Goal: Navigation & Orientation: Find specific page/section

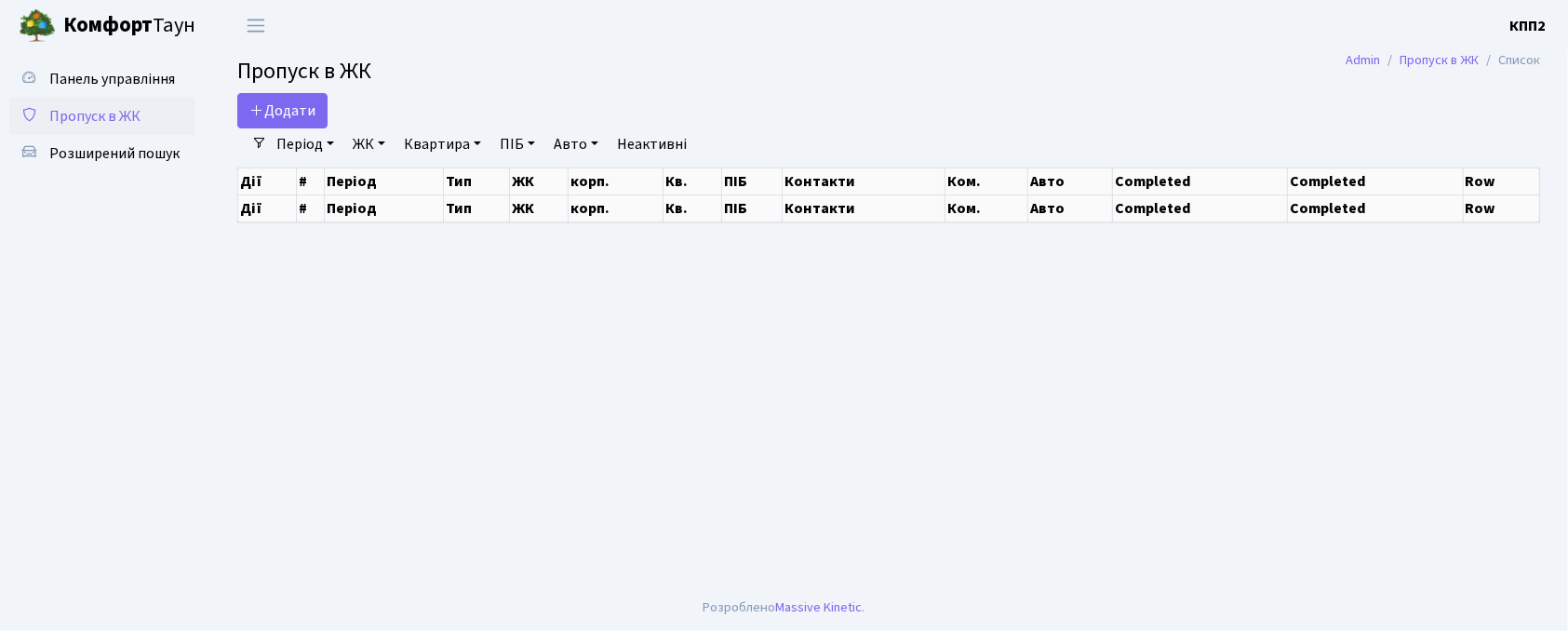
select select "25"
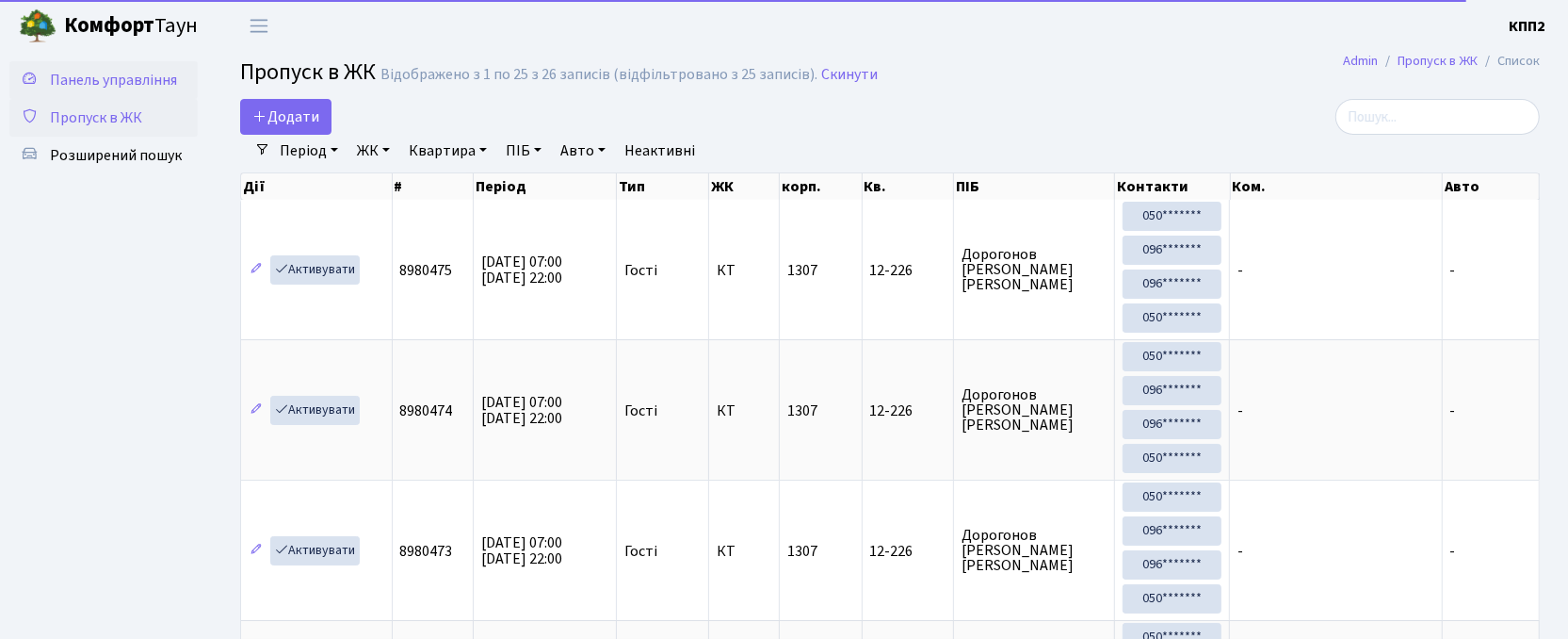
click at [113, 91] on link "Панель управління" at bounding box center [103, 80] width 188 height 38
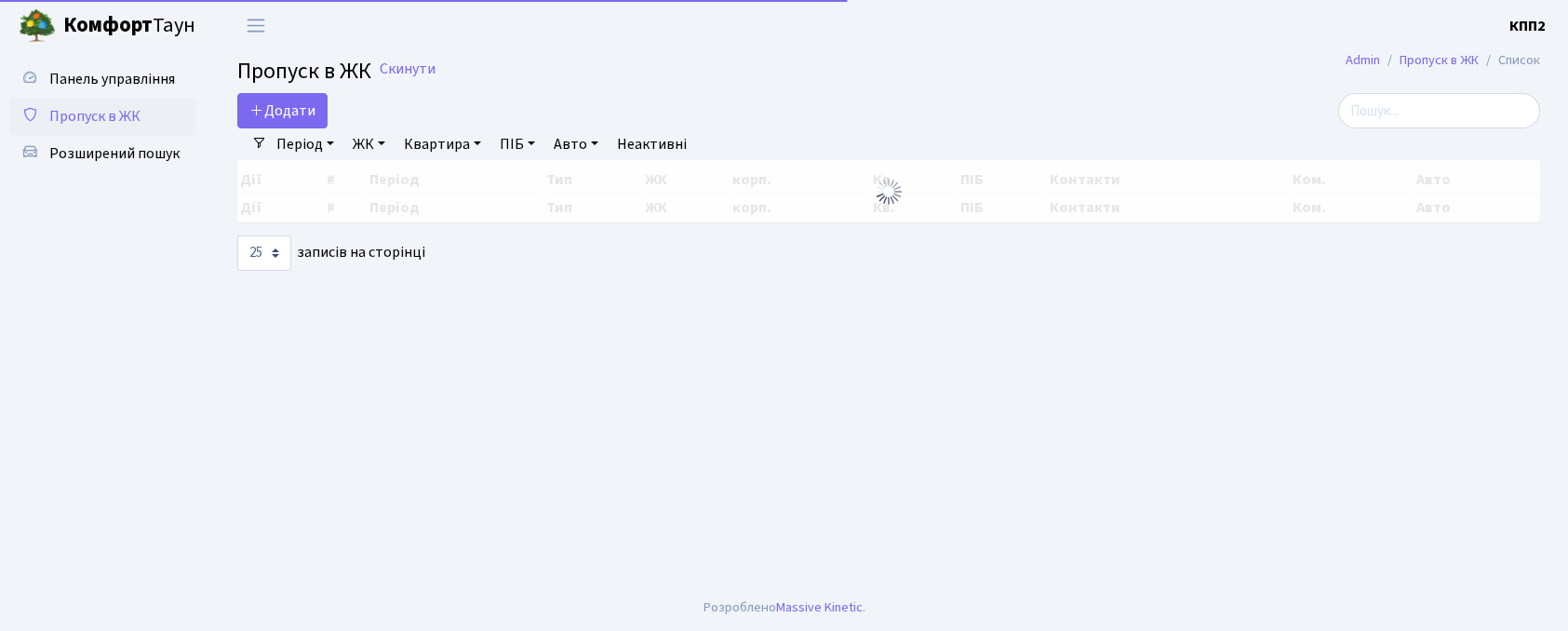
select select "25"
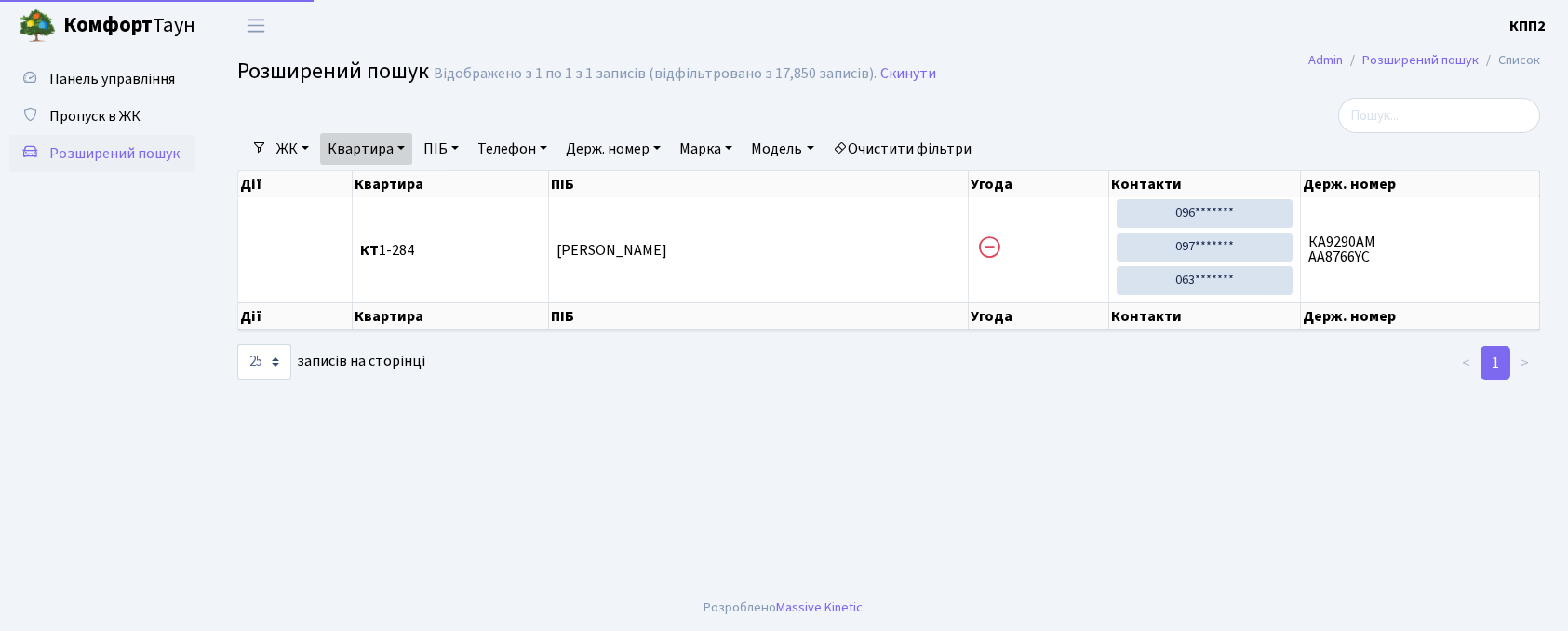
select select "25"
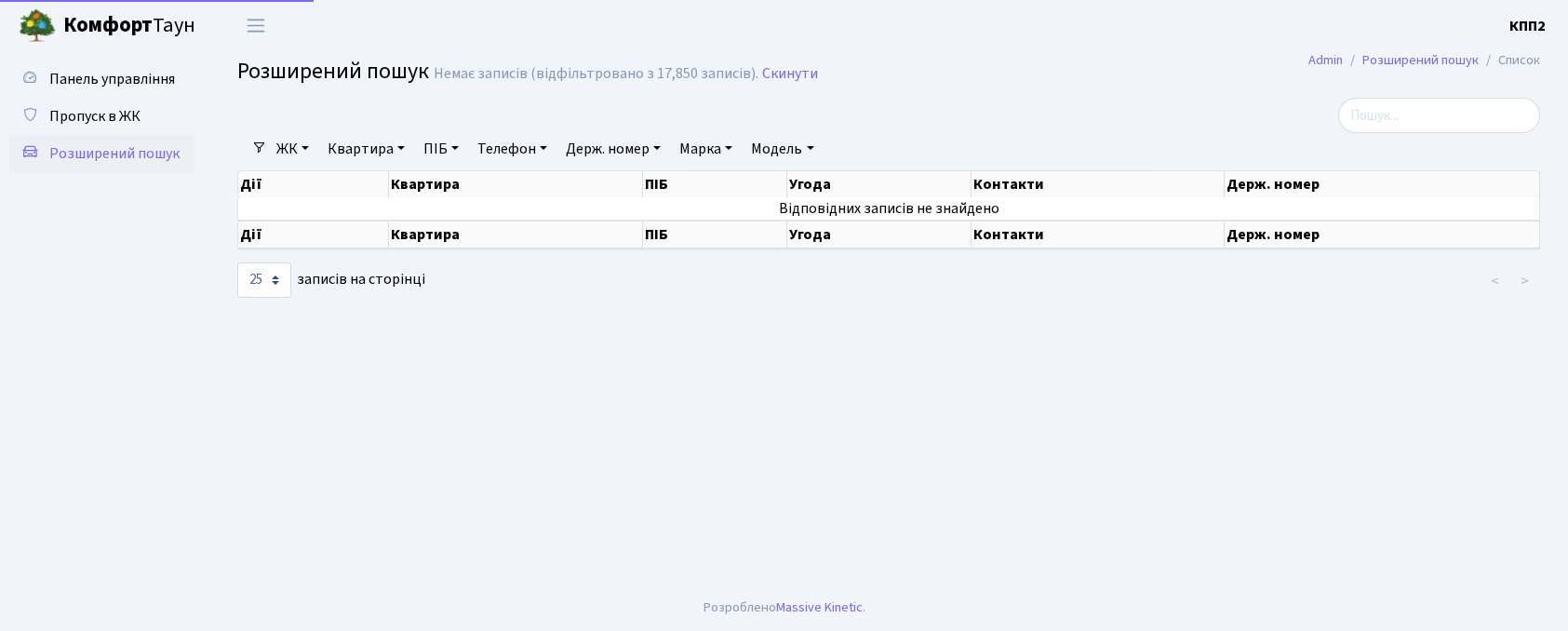
select select "25"
